Goal: Obtain resource: Obtain resource

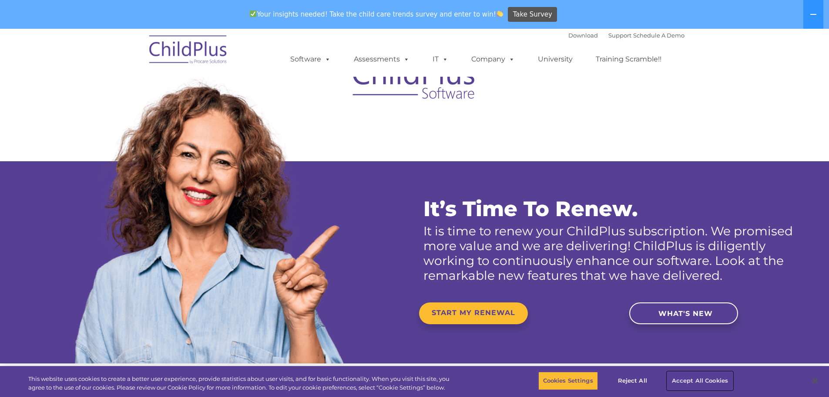
click at [694, 377] on button "Accept All Cookies" at bounding box center [700, 380] width 66 height 18
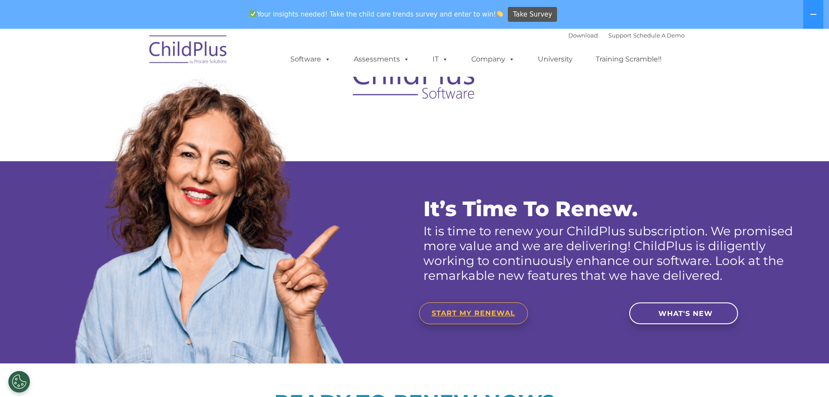
click at [463, 312] on span "START MY RENEWAL" at bounding box center [474, 313] width 84 height 8
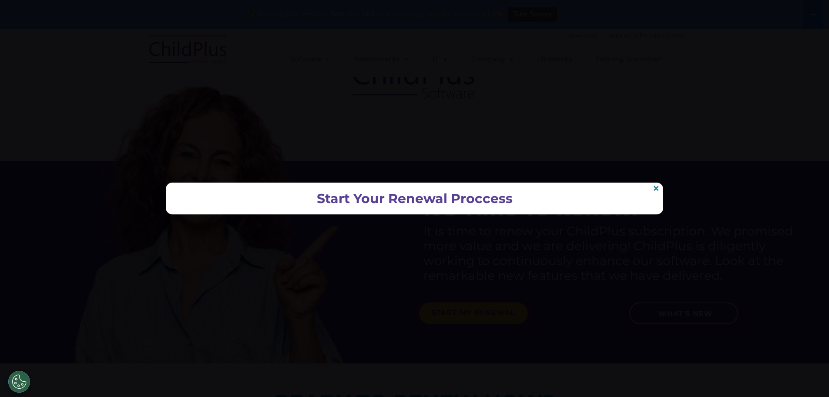
click at [451, 204] on h2 "Start Your Renewal Proccess" at bounding box center [415, 198] width 480 height 14
click at [657, 185] on link "×" at bounding box center [656, 188] width 7 height 7
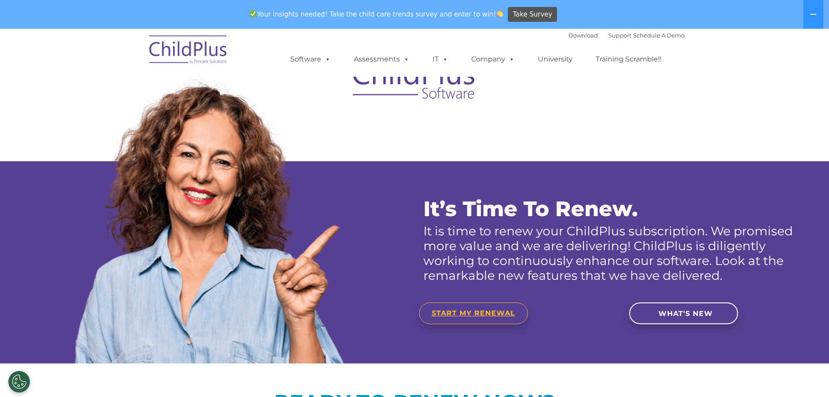
click at [475, 313] on span "START MY RENEWAL" at bounding box center [474, 313] width 84 height 8
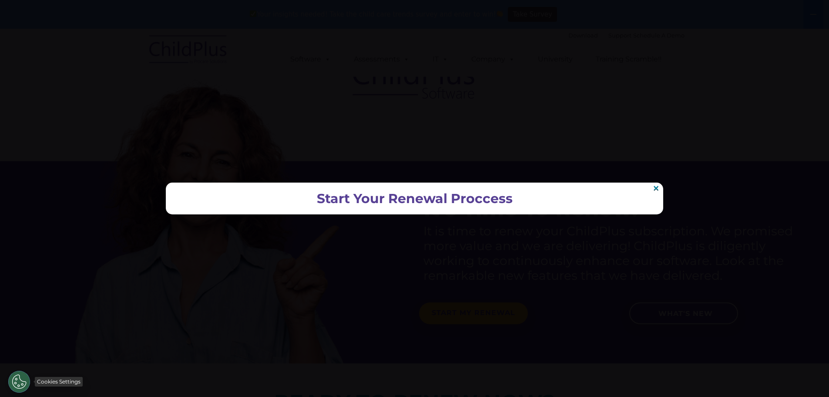
click at [16, 380] on button "Cookies Settings" at bounding box center [19, 381] width 22 height 22
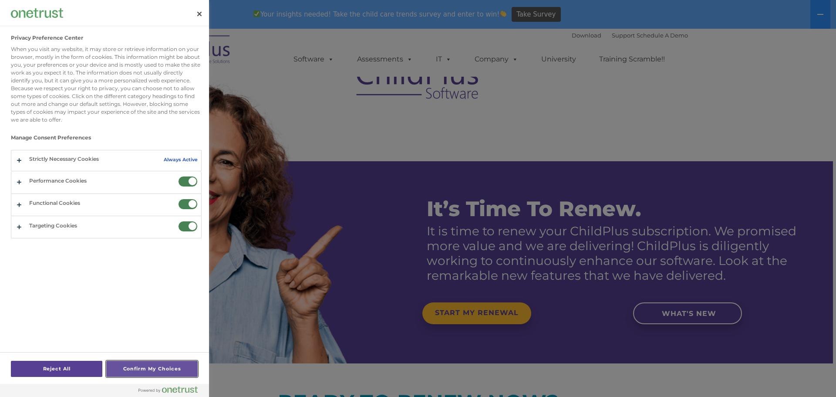
click at [158, 370] on button "Confirm My Choices" at bounding box center [151, 368] width 91 height 16
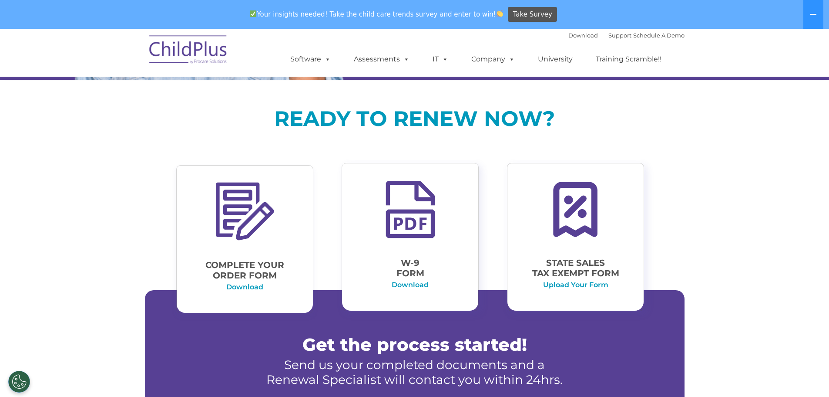
scroll to position [282, 0]
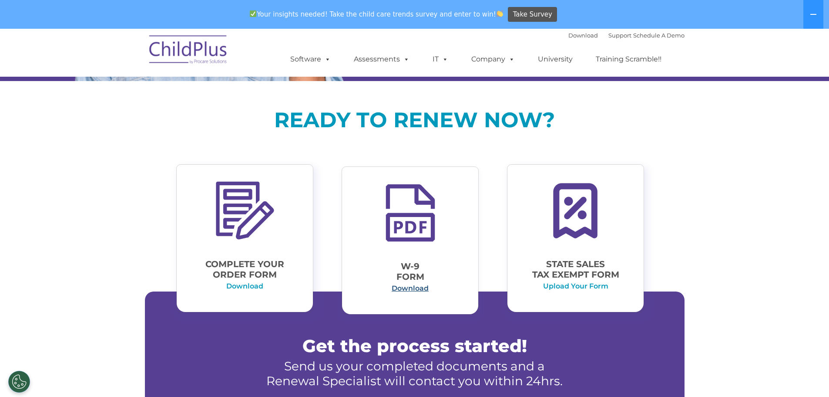
click at [394, 289] on link "Download" at bounding box center [410, 288] width 37 height 8
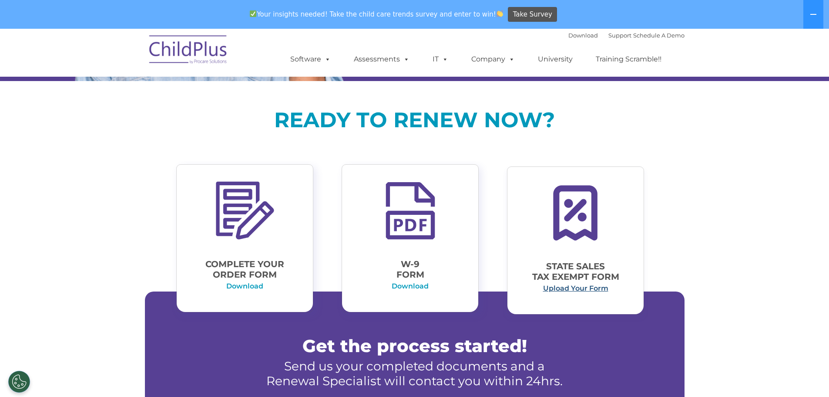
click at [586, 288] on link "Upload Your Form" at bounding box center [575, 288] width 65 height 8
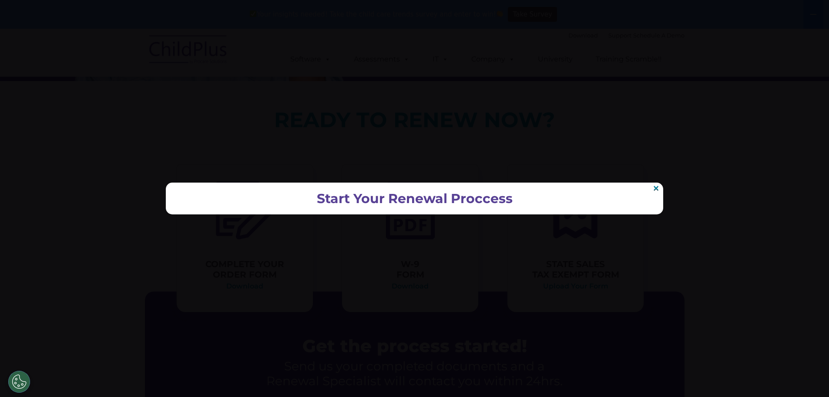
click at [385, 197] on h2 "Start Your Renewal Proccess" at bounding box center [415, 198] width 480 height 14
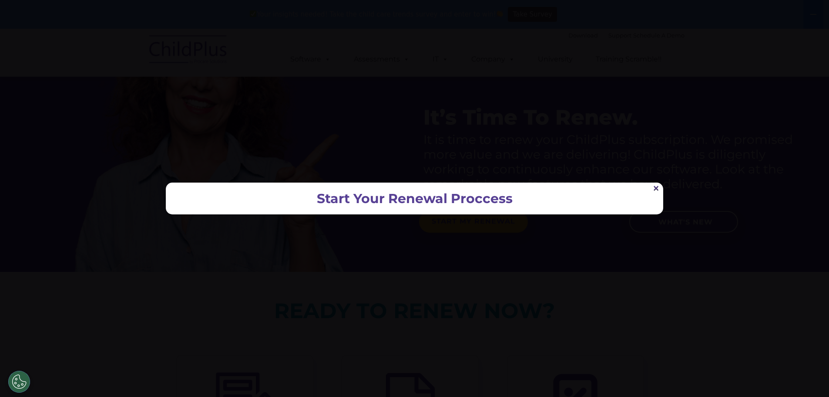
scroll to position [0, 0]
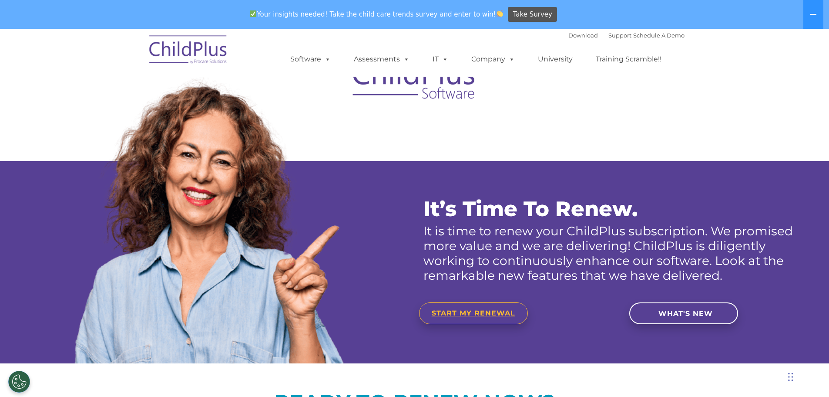
click at [476, 310] on span "START MY RENEWAL" at bounding box center [474, 313] width 84 height 8
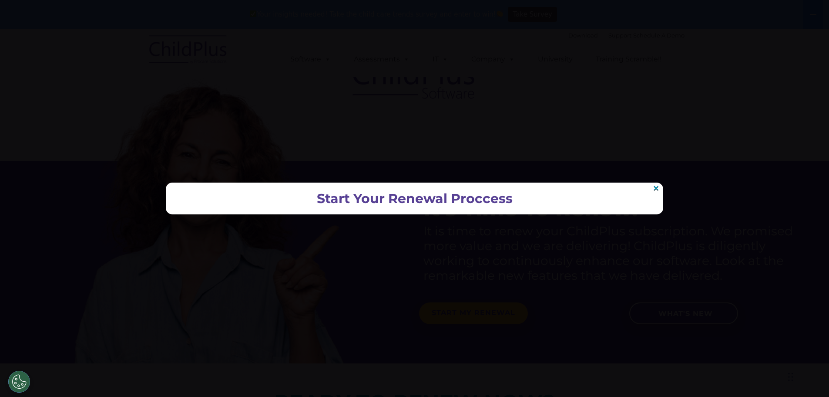
click at [356, 190] on div "Start Your Renewal Proccess ×" at bounding box center [415, 198] width 498 height 32
click at [491, 192] on h2 "Start Your Renewal Proccess" at bounding box center [415, 198] width 480 height 14
click at [602, 191] on h2 "Start Your Renewal Proccess" at bounding box center [415, 198] width 480 height 14
click at [568, 286] on div at bounding box center [414, 198] width 829 height 397
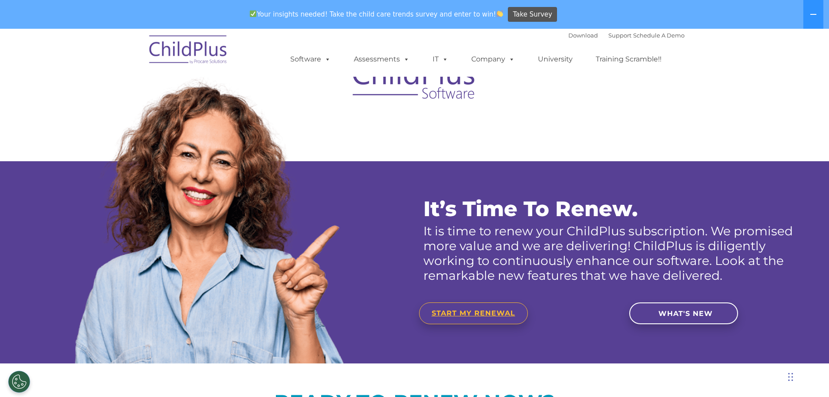
click at [465, 313] on span "START MY RENEWAL" at bounding box center [474, 313] width 84 height 8
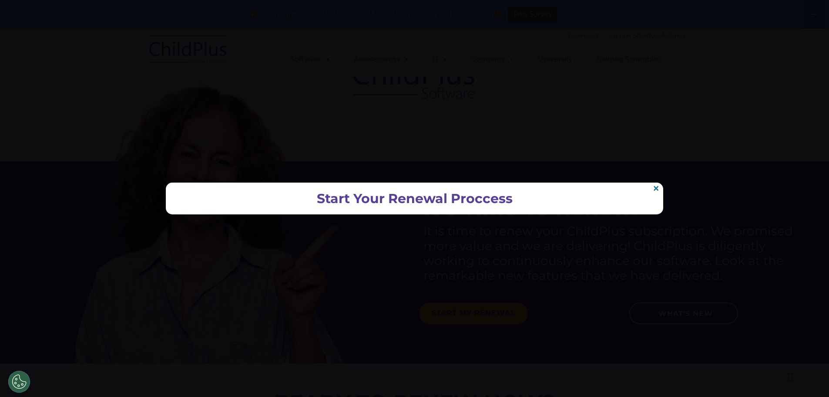
click at [405, 203] on h2 "Start Your Renewal Proccess" at bounding box center [415, 198] width 480 height 14
click at [656, 186] on link "×" at bounding box center [656, 188] width 7 height 7
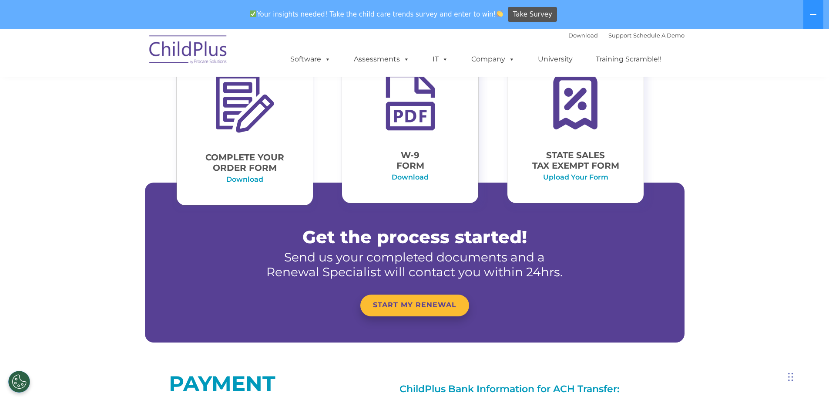
scroll to position [392, 0]
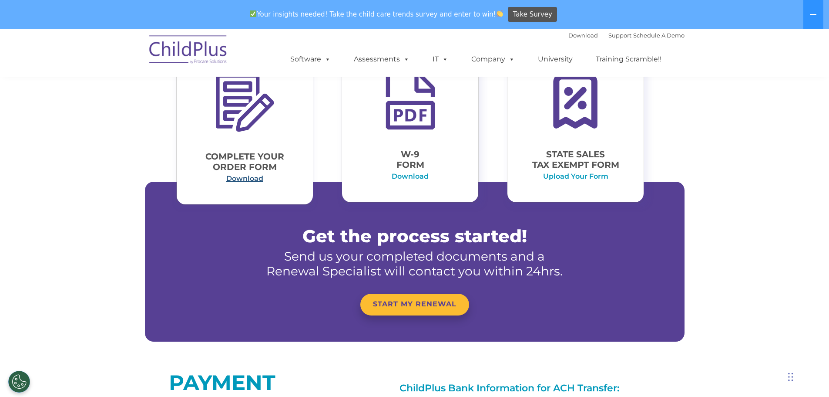
click at [247, 177] on link "Download" at bounding box center [244, 178] width 37 height 8
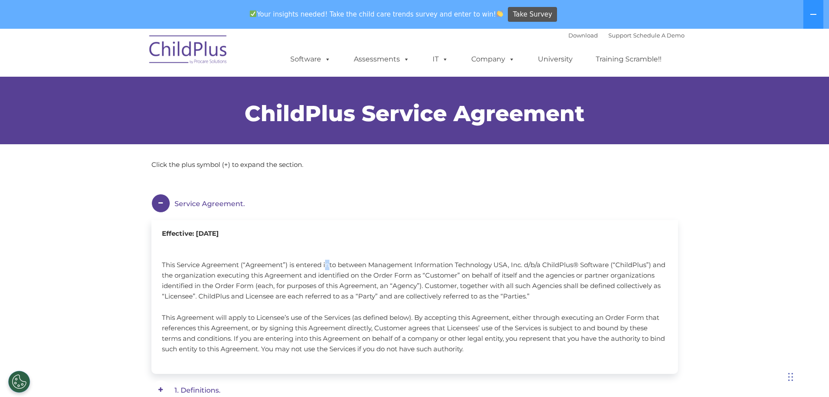
click at [325, 257] on div "Effective: [DATE] This Service Agreement (“Agreement”) is entered into between …" at bounding box center [414, 297] width 527 height 154
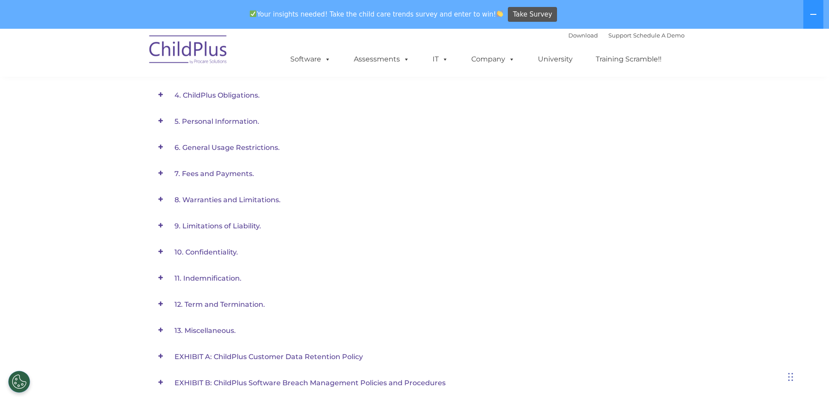
scroll to position [574, 0]
